Goal: Find specific page/section: Find specific page/section

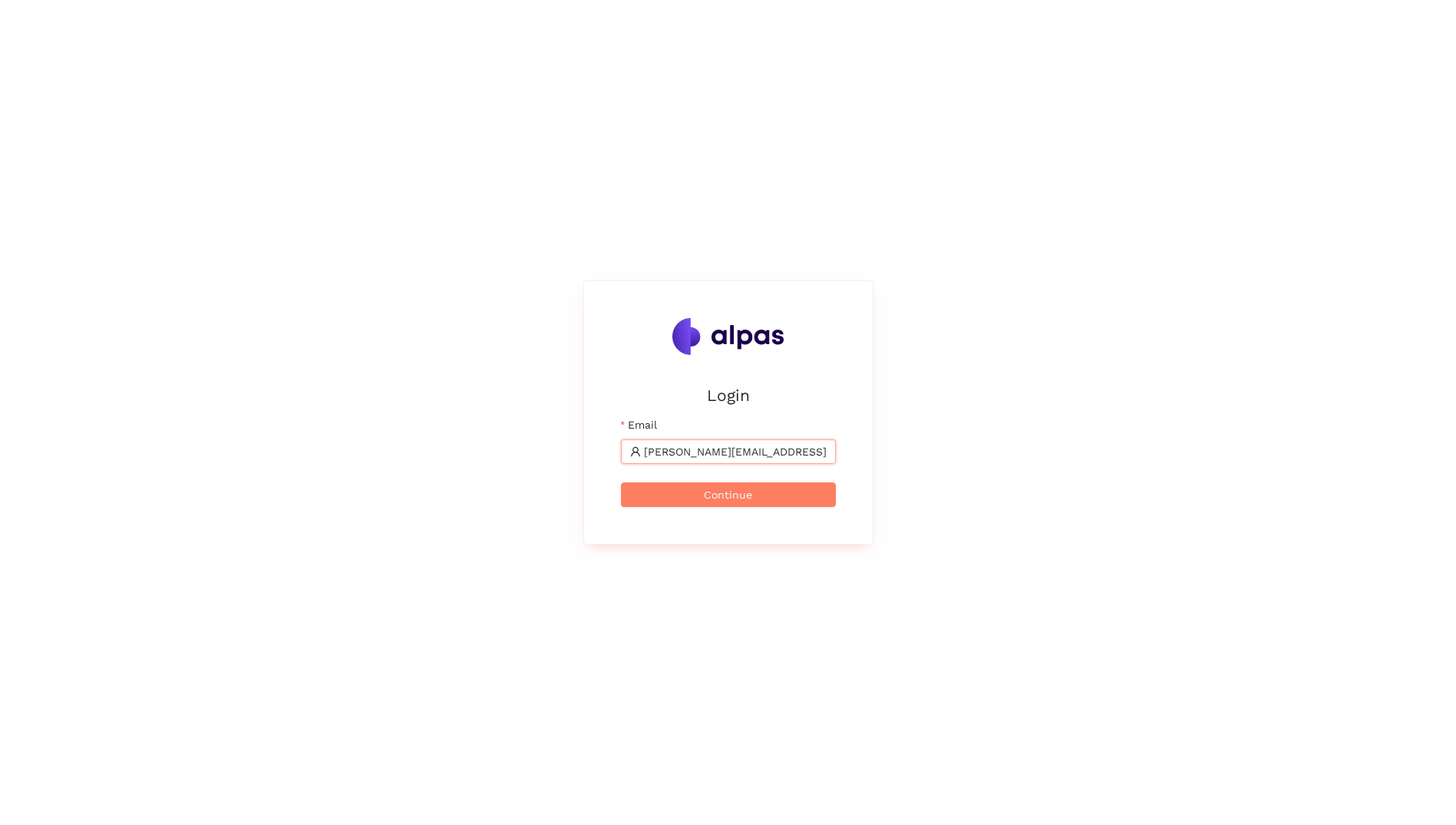
type input "[PERSON_NAME][EMAIL_ADDRESS][PERSON_NAME][PERSON_NAME][DOMAIN_NAME]"
click at [621, 482] on button "Continue" at bounding box center [728, 494] width 215 height 24
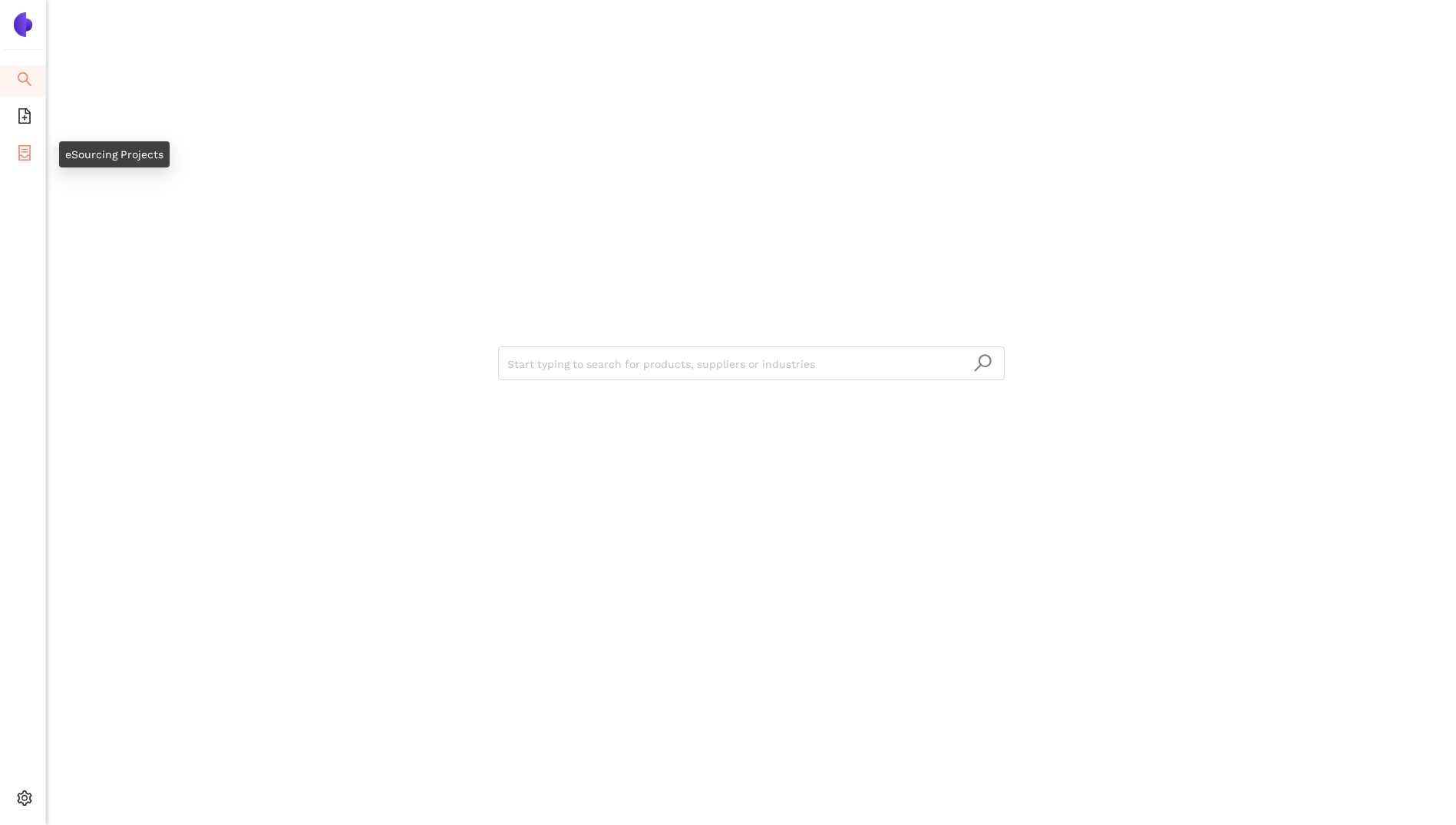
click at [23, 150] on icon "container" at bounding box center [25, 153] width 16 height 16
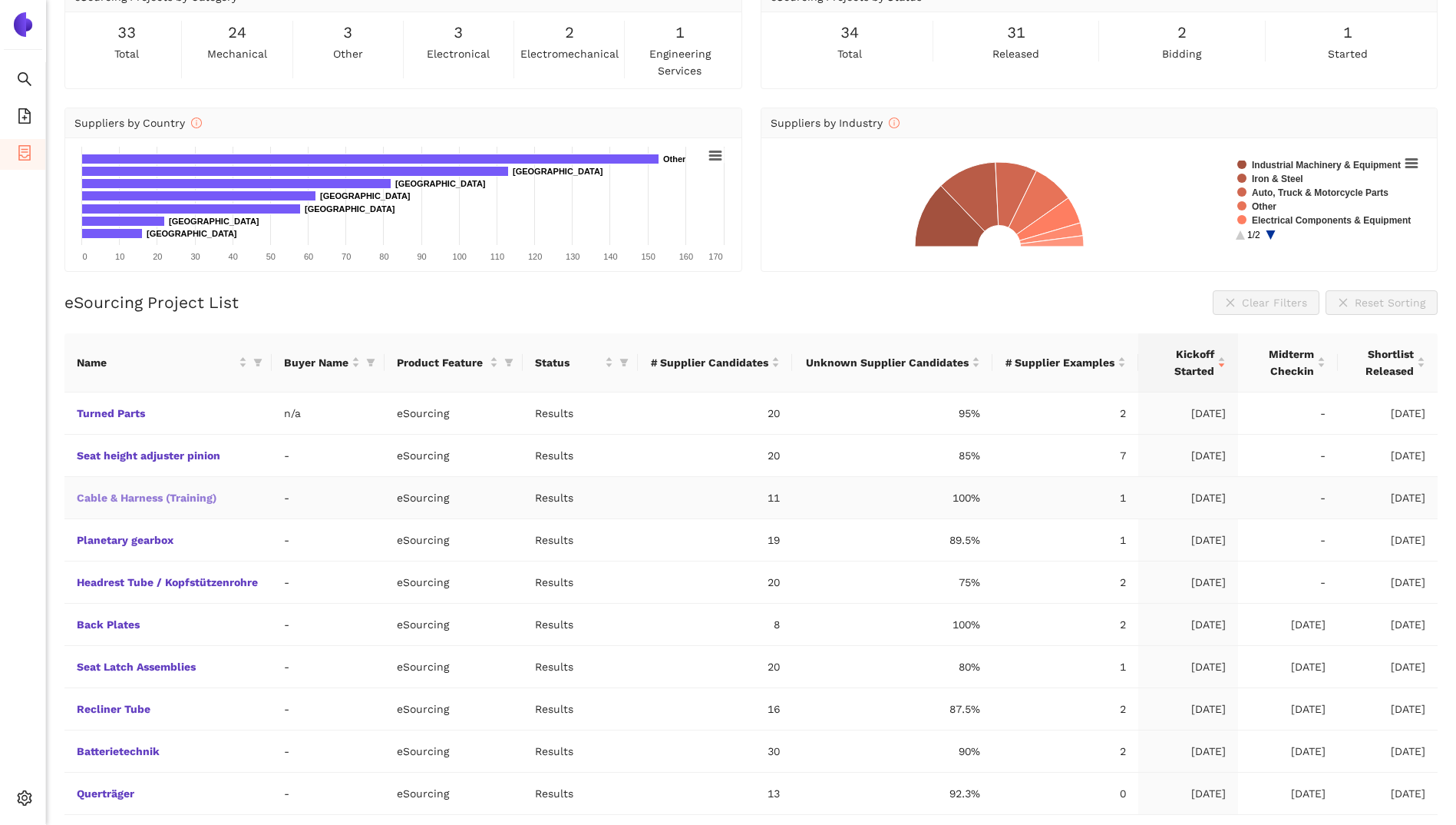
scroll to position [117, 0]
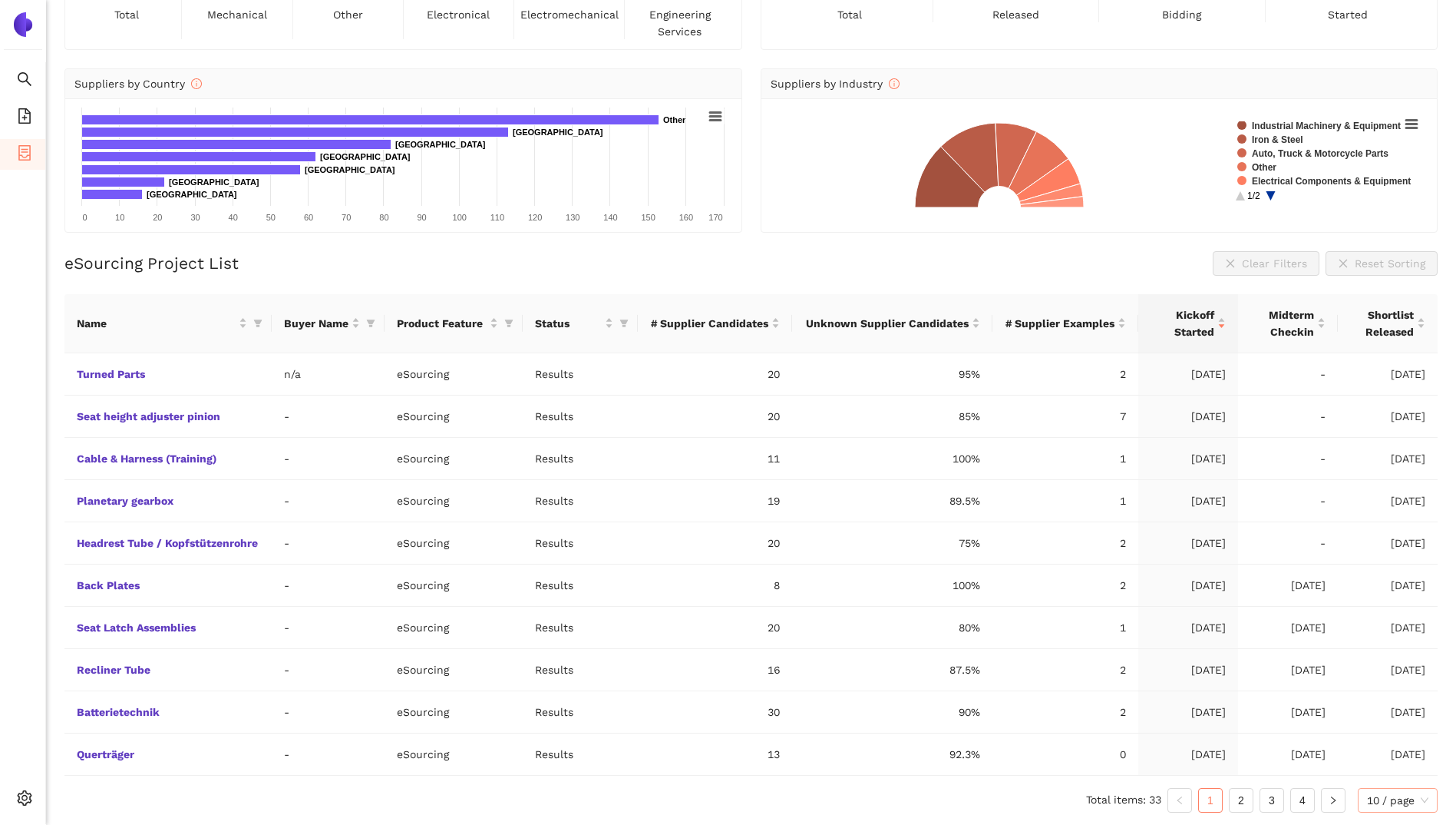
click at [1429, 803] on div "10 / page" at bounding box center [1397, 800] width 80 height 24
click at [1415, 748] on div "50 / page" at bounding box center [1398, 745] width 63 height 17
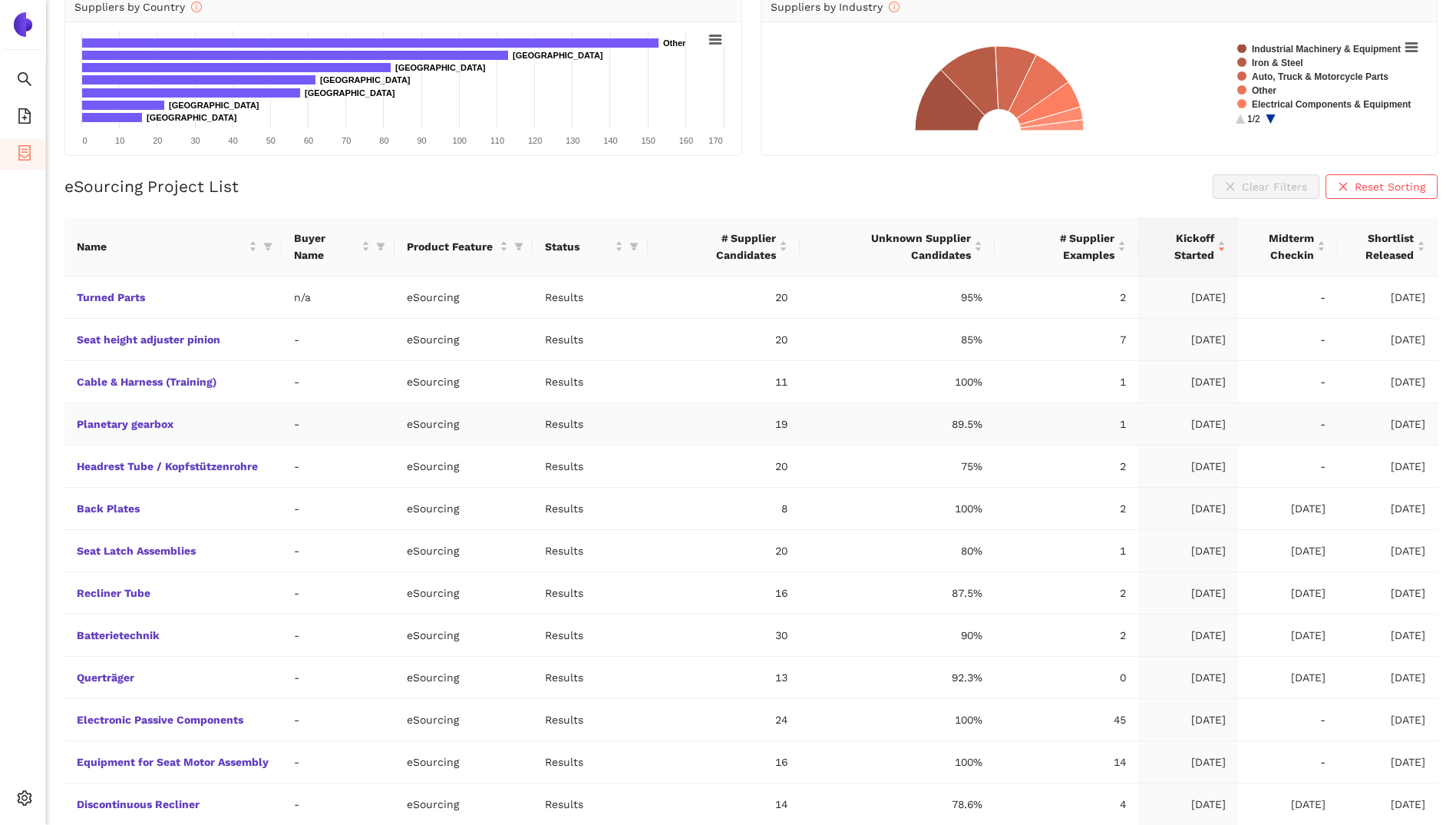
scroll to position [0, 0]
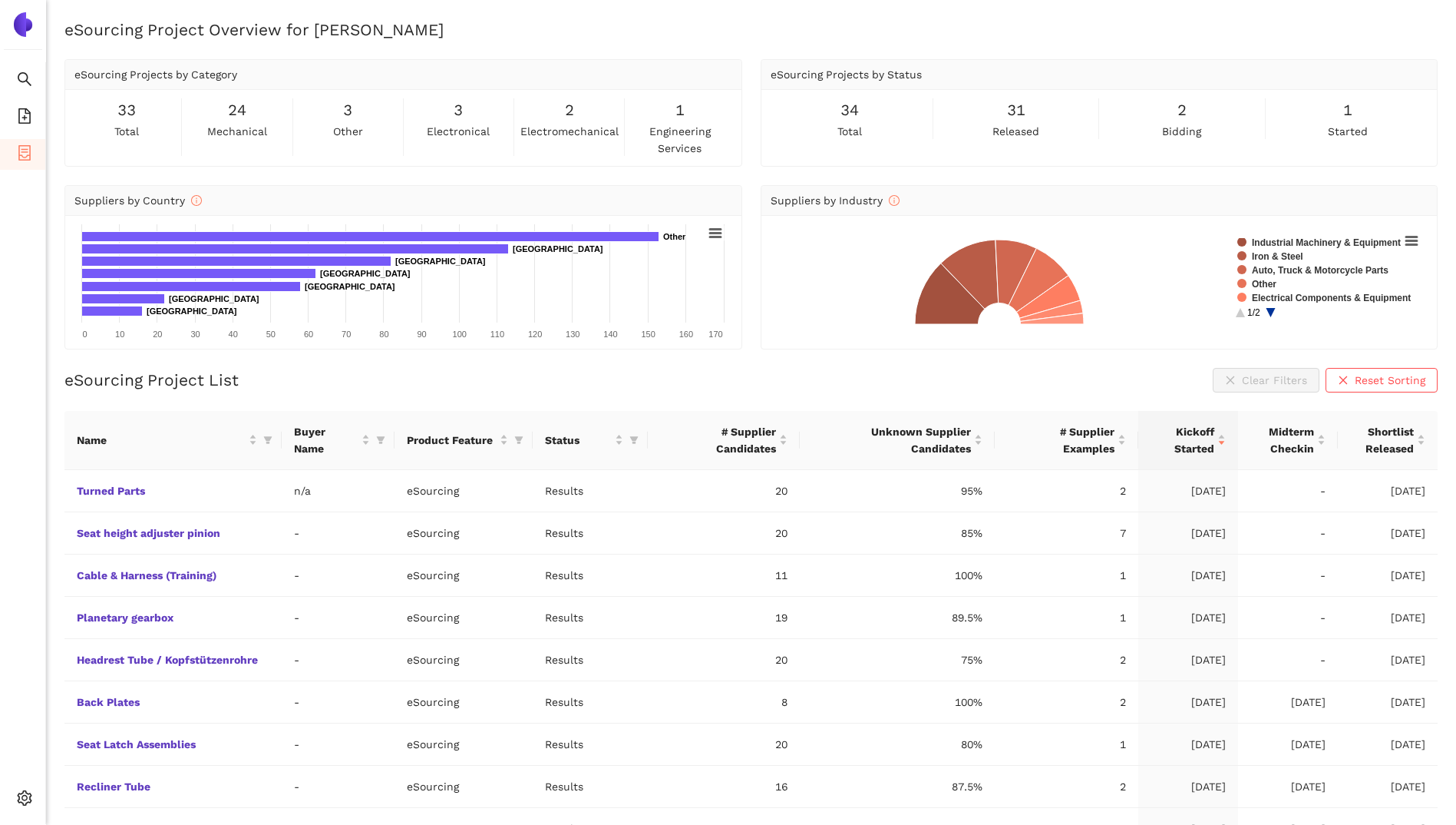
click at [193, 77] on span "eSourcing Projects by Category" at bounding box center [156, 74] width 163 height 13
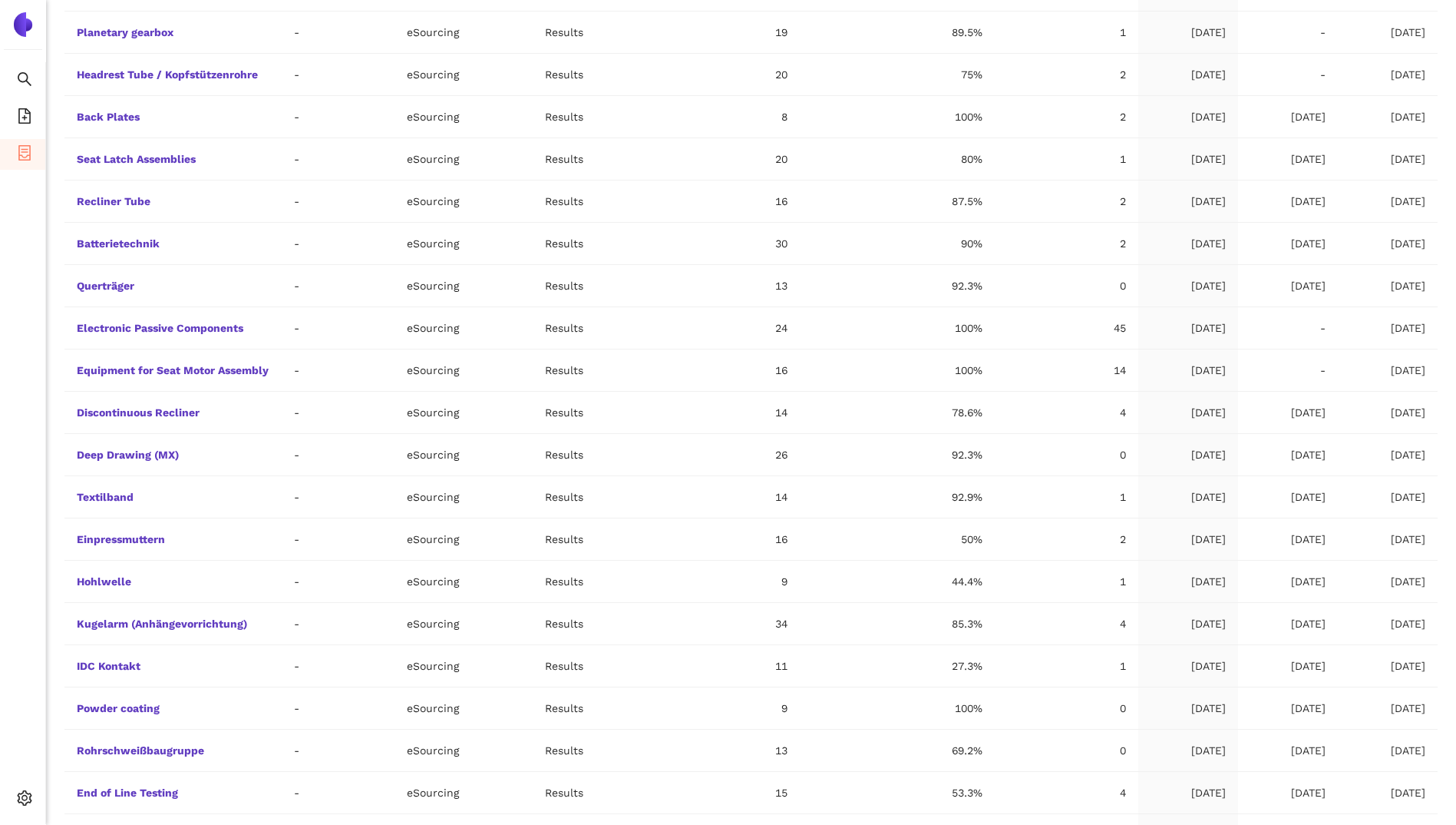
scroll to position [1007, 0]
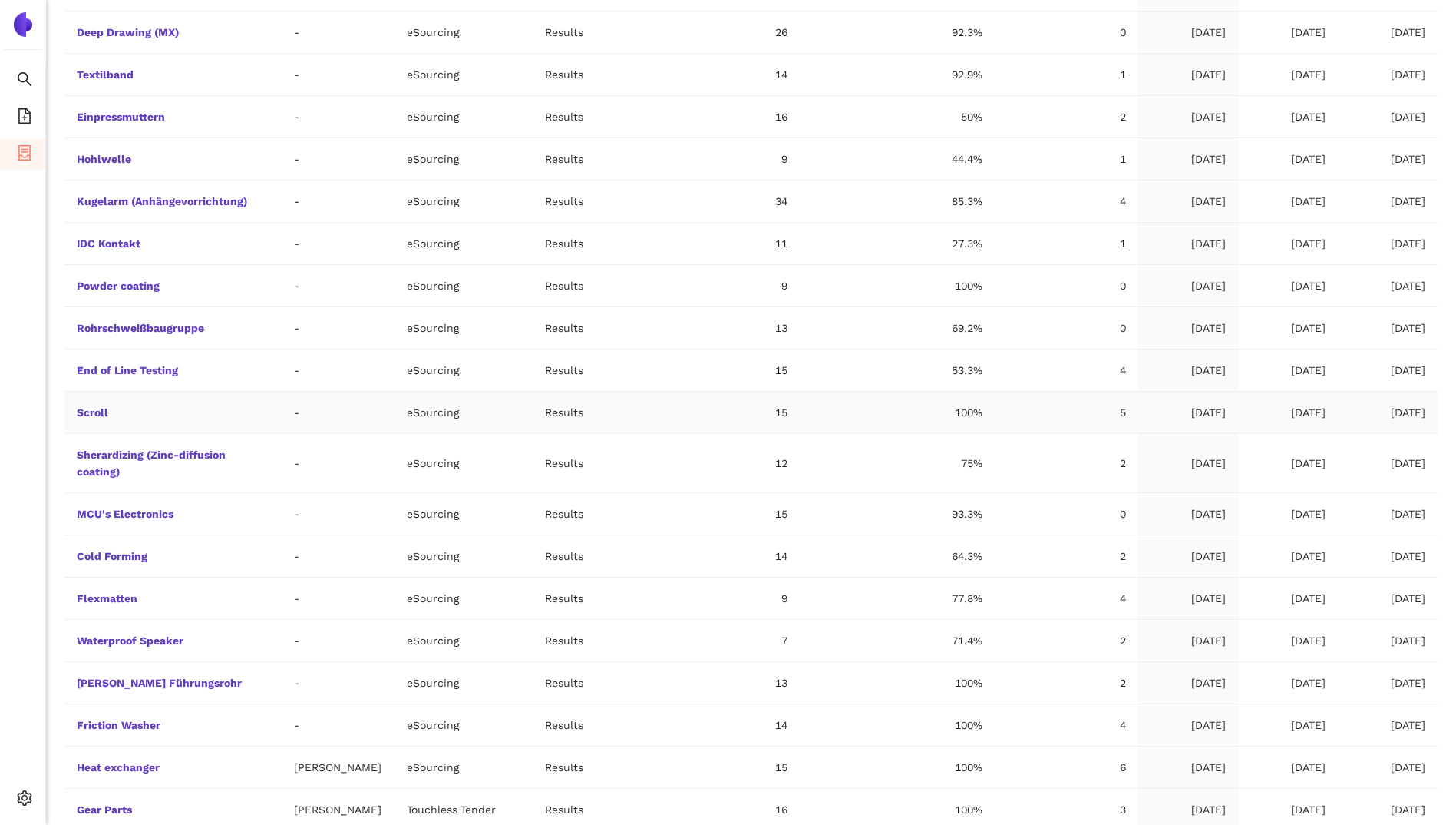
click at [108, 412] on td "Scroll" at bounding box center [173, 412] width 218 height 42
click at [0, 0] on link "Scroll" at bounding box center [0, 0] width 0 height 0
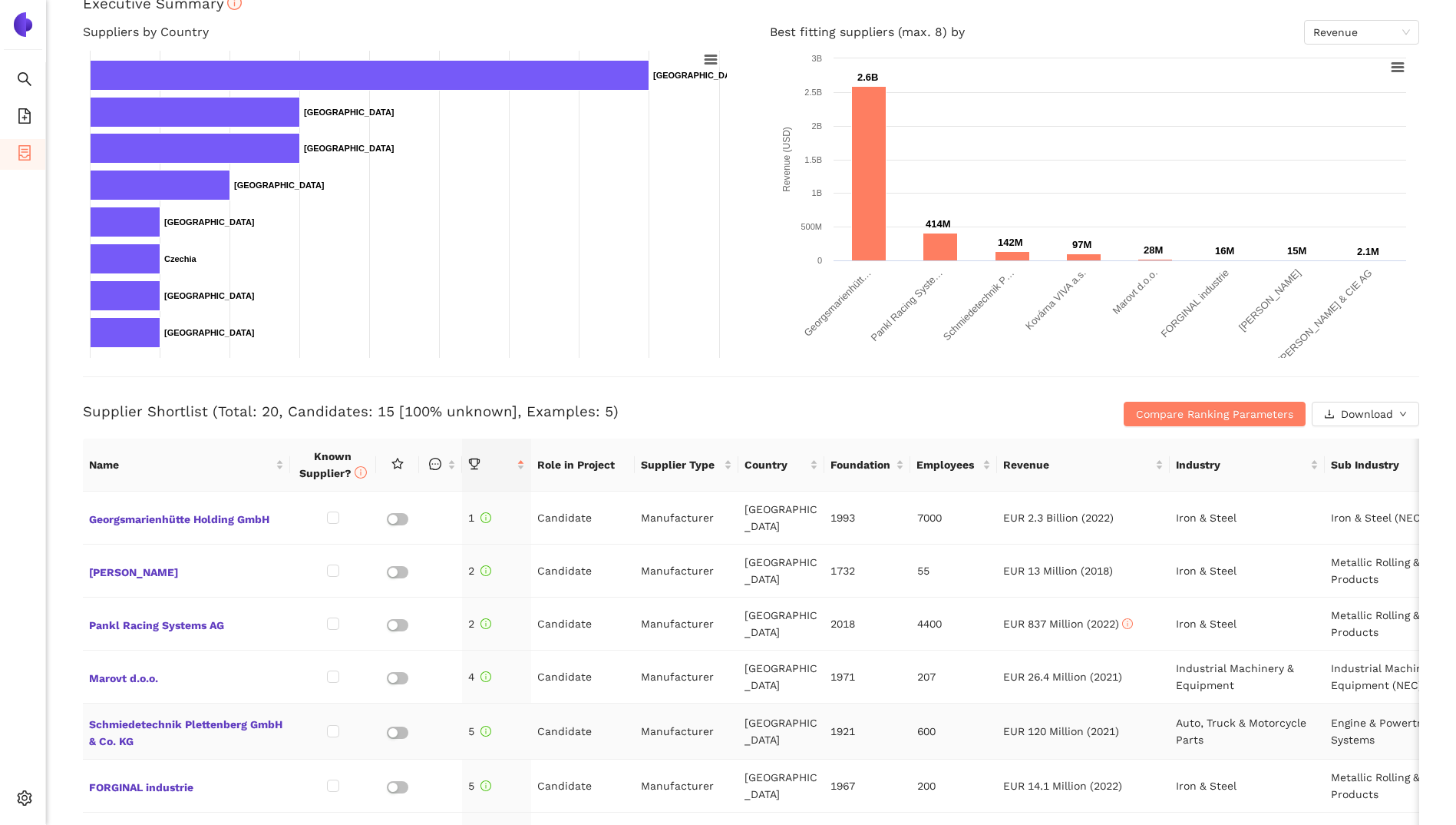
scroll to position [77, 0]
